Goal: Transaction & Acquisition: Purchase product/service

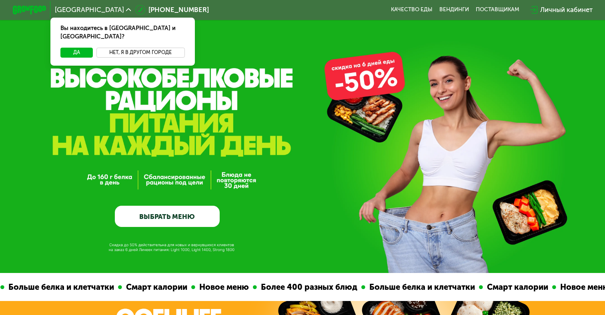
click at [115, 48] on button "Нет, я в другом городе" at bounding box center [140, 53] width 88 height 10
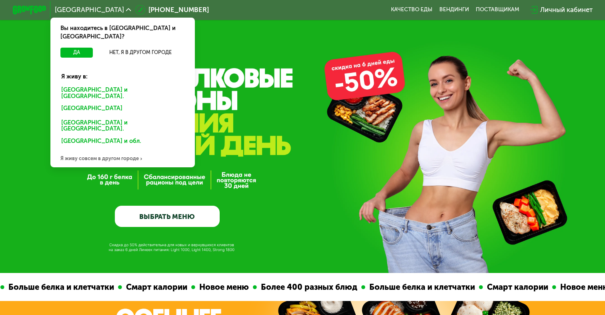
click at [100, 84] on div "Санкт-Петербурге и обл." at bounding box center [123, 93] width 134 height 18
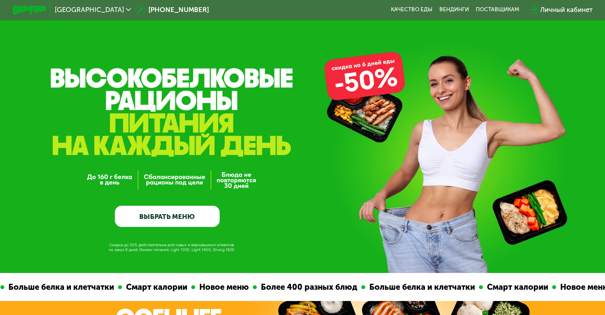
click at [189, 212] on link "ВЫБРАТЬ МЕНЮ" at bounding box center [167, 216] width 104 height 21
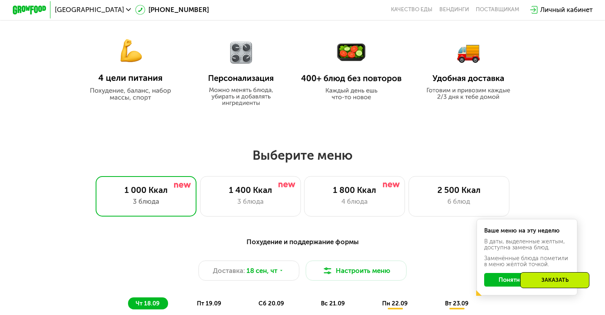
scroll to position [485, 0]
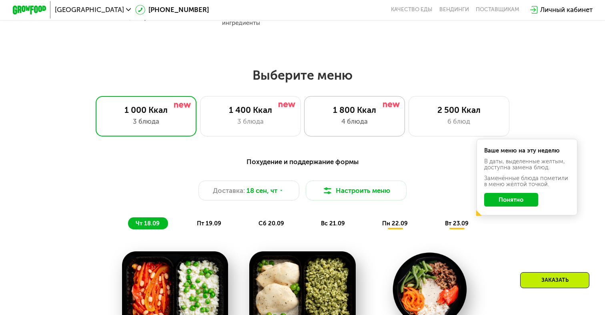
click at [340, 115] on div "1 800 Ккал 4 блюда" at bounding box center [354, 116] width 101 height 40
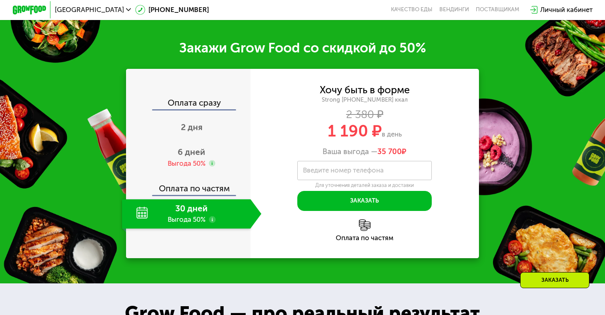
scroll to position [993, 0]
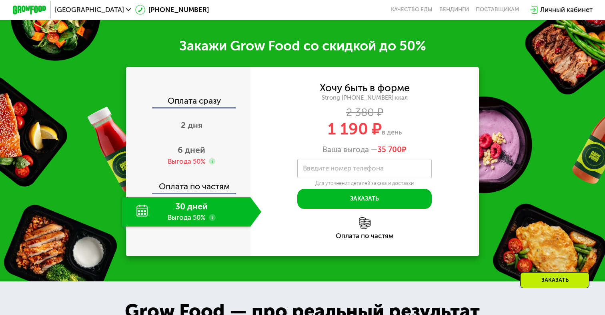
click at [215, 227] on div "30 дней Выгода 50%" at bounding box center [186, 212] width 128 height 30
click at [194, 155] on span "6 дней" at bounding box center [192, 150] width 28 height 10
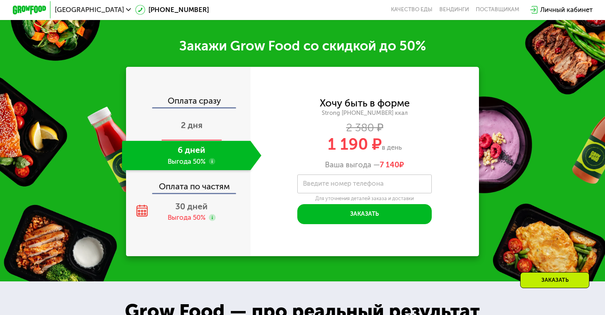
click at [188, 141] on div "2 дня" at bounding box center [192, 126] width 140 height 30
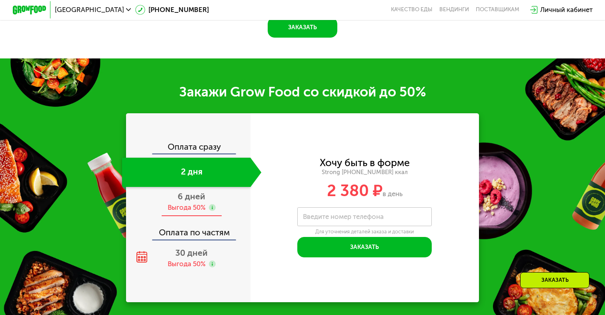
click at [188, 203] on div "Выгода 50%" at bounding box center [187, 207] width 38 height 9
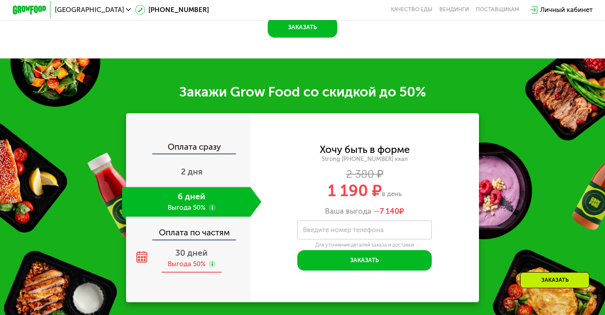
click at [195, 251] on span "30 дней" at bounding box center [191, 253] width 32 height 10
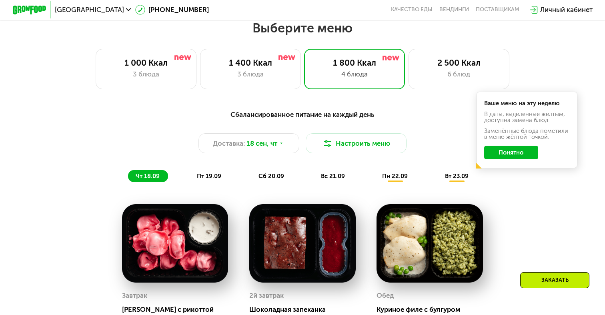
scroll to position [530, 0]
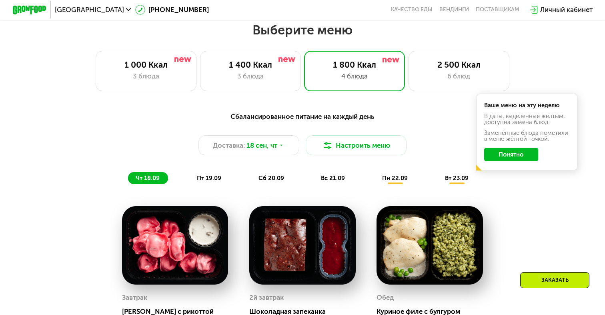
click at [514, 151] on button "Понятно" at bounding box center [511, 155] width 54 height 14
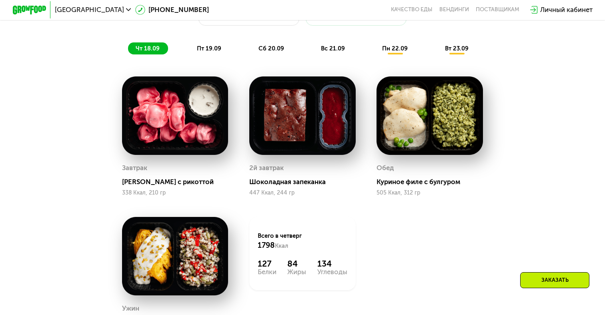
scroll to position [610, 0]
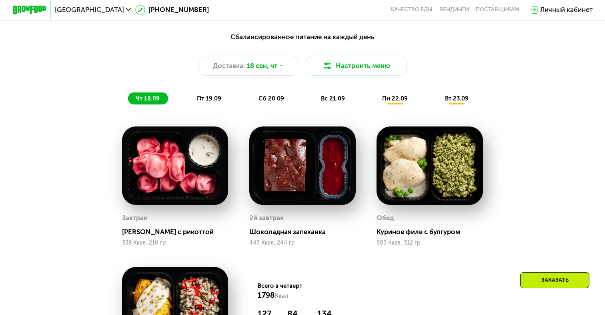
click at [430, 87] on div "Сбалансированное питание на каждый день Доставка: [DATE] Настроить меню чт 18.0…" at bounding box center [302, 68] width 497 height 73
click at [191, 92] on div "Сбалансированное питание на каждый день Доставка: [DATE] Настроить меню чт 18.0…" at bounding box center [302, 68] width 497 height 73
click at [204, 92] on div "Сбалансированное питание на каждый день Доставка: [DATE] Настроить меню чт 18.0…" at bounding box center [302, 68] width 497 height 73
click at [204, 97] on span "пт 19.09" at bounding box center [209, 98] width 24 height 7
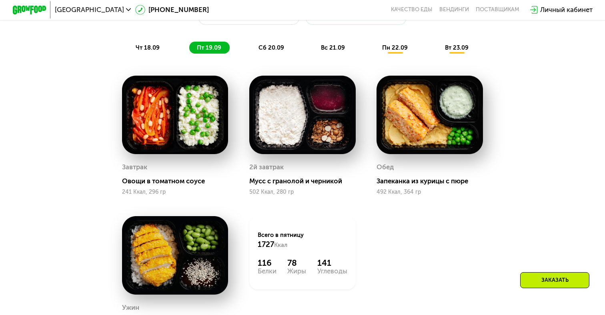
scroll to position [617, 0]
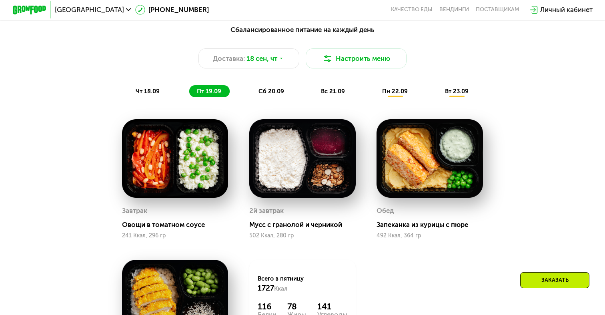
click at [278, 87] on div "сб 20.09" at bounding box center [272, 91] width 42 height 12
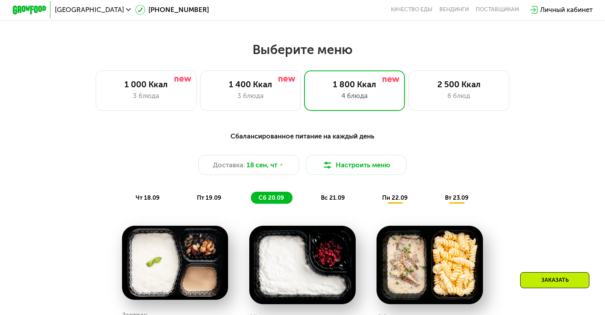
scroll to position [508, 0]
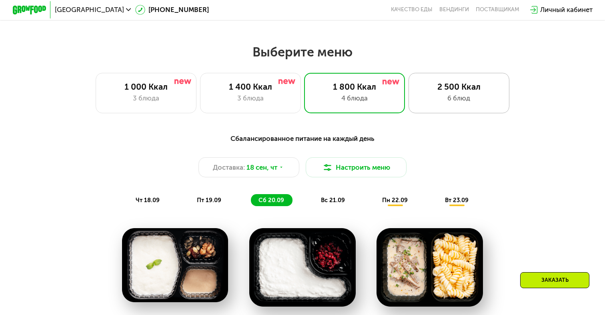
click at [449, 104] on div "2 500 Ккал 6 блюд" at bounding box center [458, 93] width 101 height 40
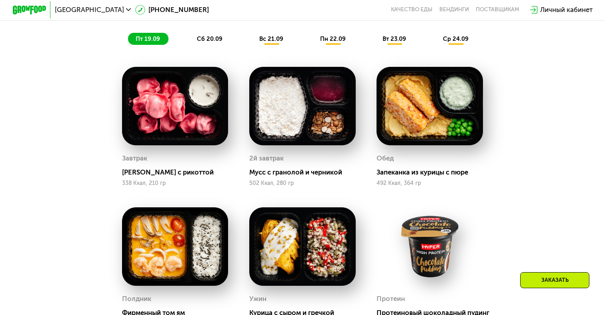
scroll to position [664, 0]
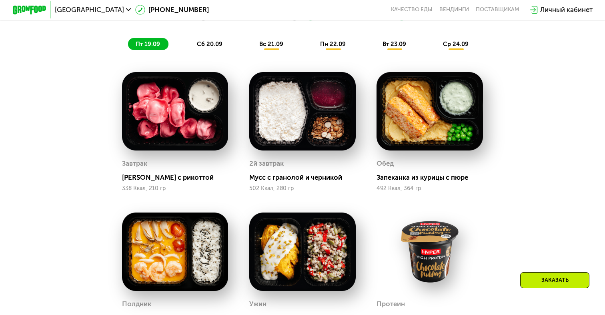
click at [212, 40] on span "сб 20.09" at bounding box center [210, 43] width 26 height 7
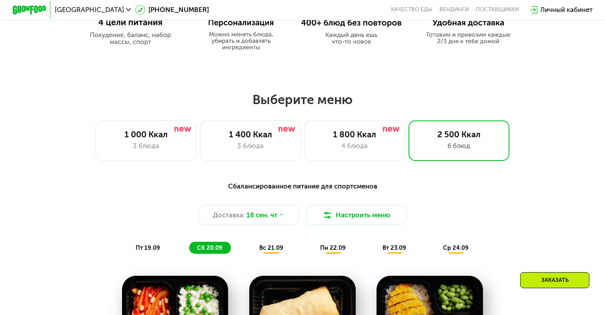
scroll to position [440, 0]
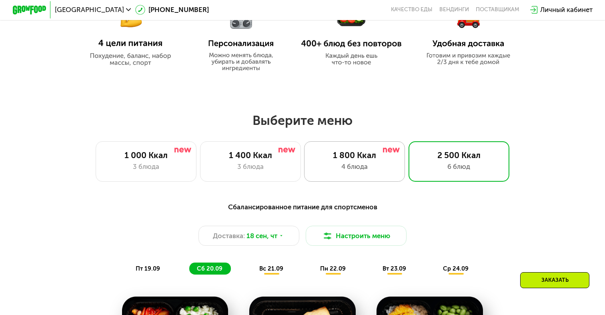
click at [381, 169] on div "4 блюда" at bounding box center [354, 167] width 83 height 10
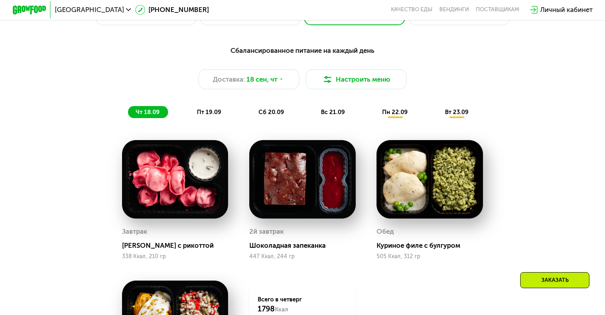
scroll to position [690, 0]
